Goal: Task Accomplishment & Management: Manage account settings

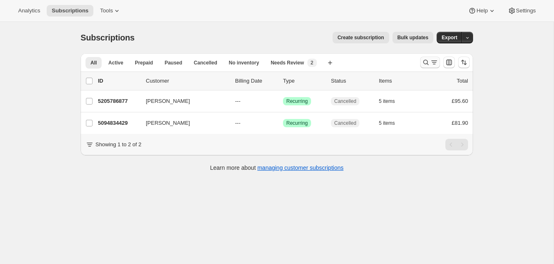
click at [425, 61] on icon "Search and filter results" at bounding box center [426, 62] width 8 height 8
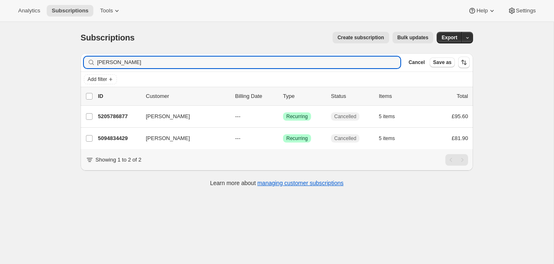
drag, startPoint x: 132, startPoint y: 60, endPoint x: 78, endPoint y: 52, distance: 54.4
click at [79, 52] on div "Filter subscribers Debbie Kirkby Clear Cancel Save as Add filter 0 selected Upd…" at bounding box center [273, 121] width 399 height 149
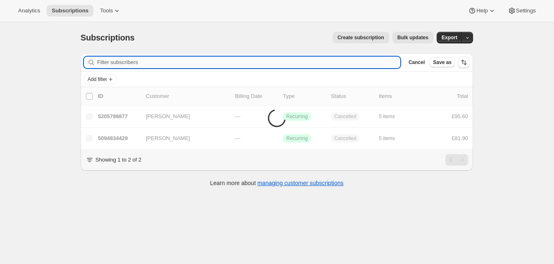
click at [106, 62] on input "Filter subscribers" at bounding box center [248, 63] width 303 height 12
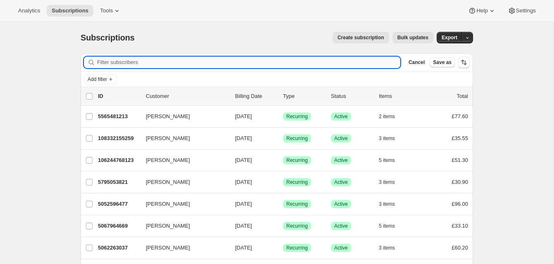
scroll to position [1, 0]
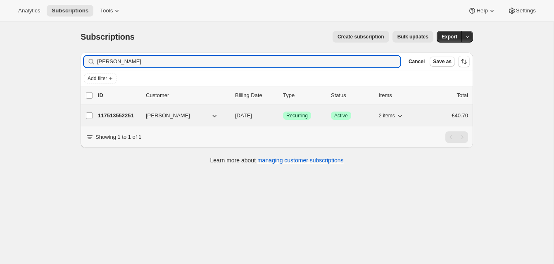
type input "[PERSON_NAME]"
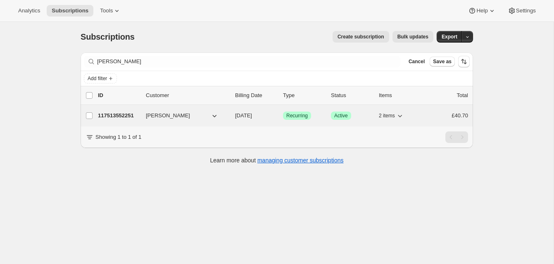
click at [122, 114] on p "117513552251" at bounding box center [118, 116] width 41 height 8
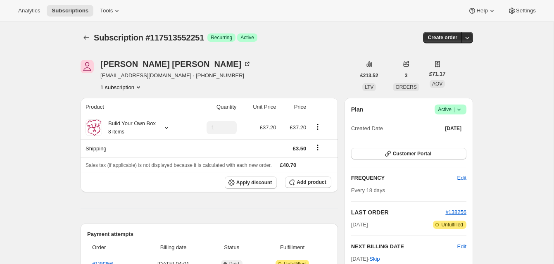
click at [445, 107] on span "Active |" at bounding box center [450, 109] width 25 height 8
click at [442, 141] on span "Cancel subscription" at bounding box center [448, 140] width 47 height 6
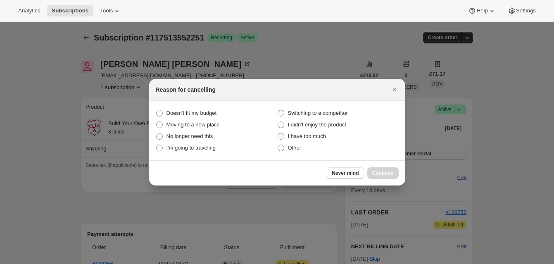
drag, startPoint x: 281, startPoint y: 149, endPoint x: 335, endPoint y: 165, distance: 56.5
click at [281, 149] on span ":rbv:" at bounding box center [281, 148] width 7 height 7
click at [278, 145] on input "Other" at bounding box center [278, 145] width 0 height 0
radio input "true"
click at [380, 171] on span "Continue" at bounding box center [382, 173] width 21 height 7
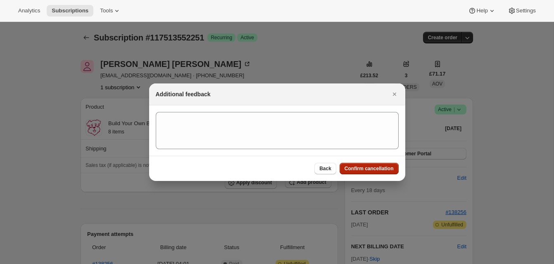
click at [376, 168] on span "Confirm cancellation" at bounding box center [368, 168] width 49 height 7
